Goal: Information Seeking & Learning: Learn about a topic

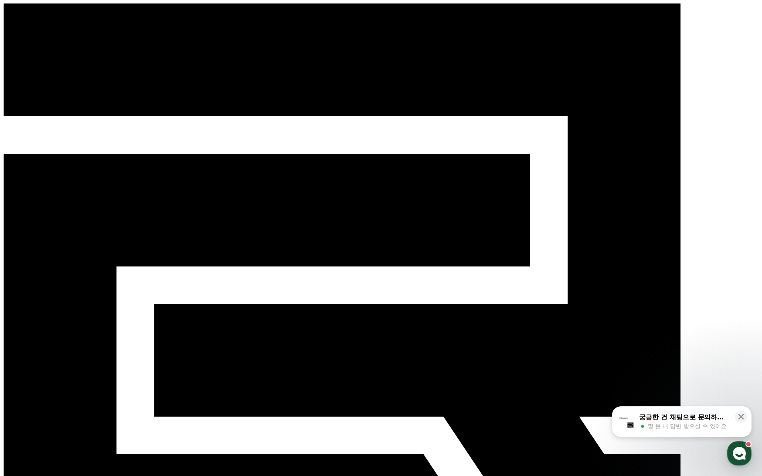
select select "**********"
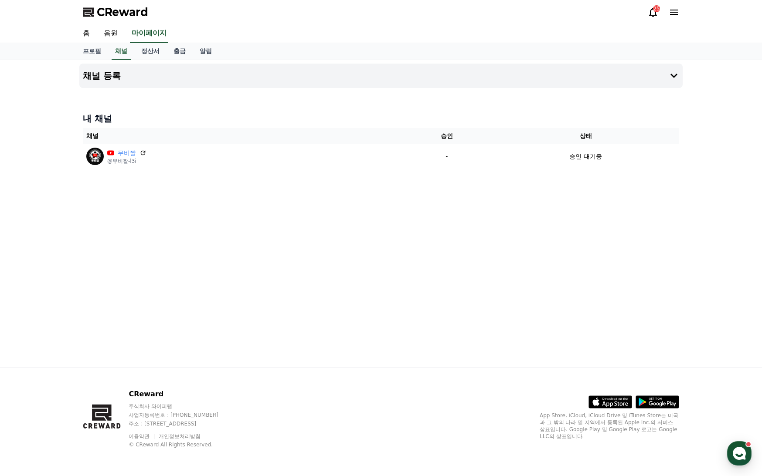
click at [654, 14] on icon at bounding box center [653, 12] width 10 height 10
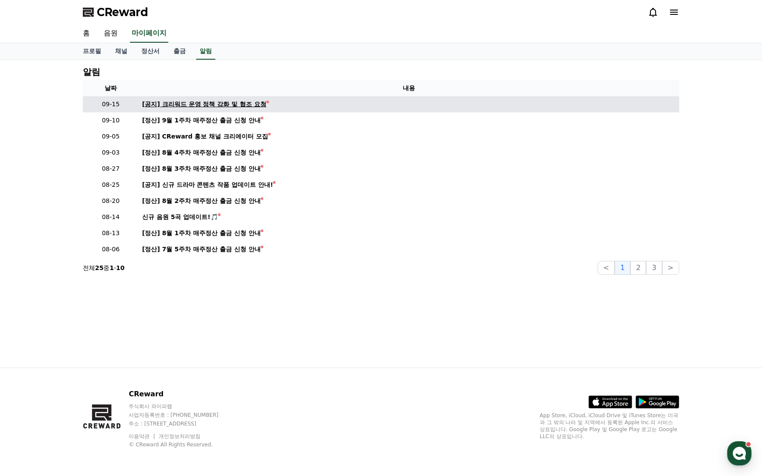
click at [199, 103] on div "[공지] 크리워드 운영 정책 강화 및 협조 요청" at bounding box center [204, 104] width 124 height 9
